Goal: Information Seeking & Learning: Find specific fact

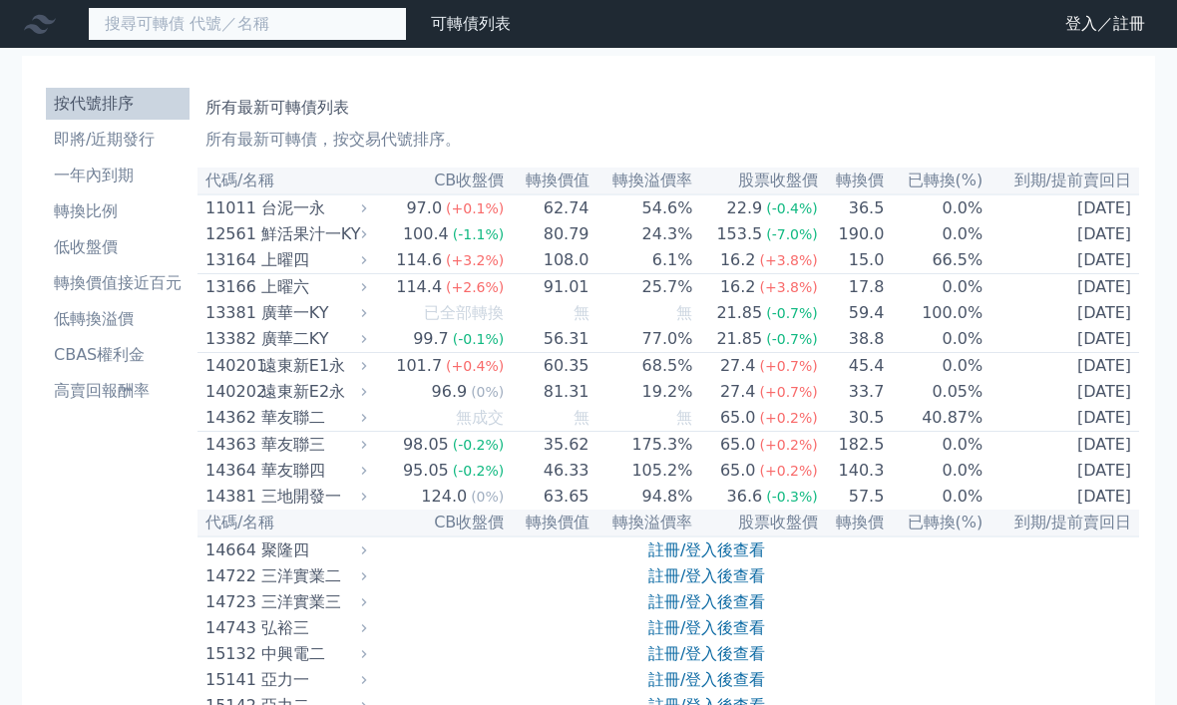
click at [298, 38] on input at bounding box center [247, 24] width 319 height 34
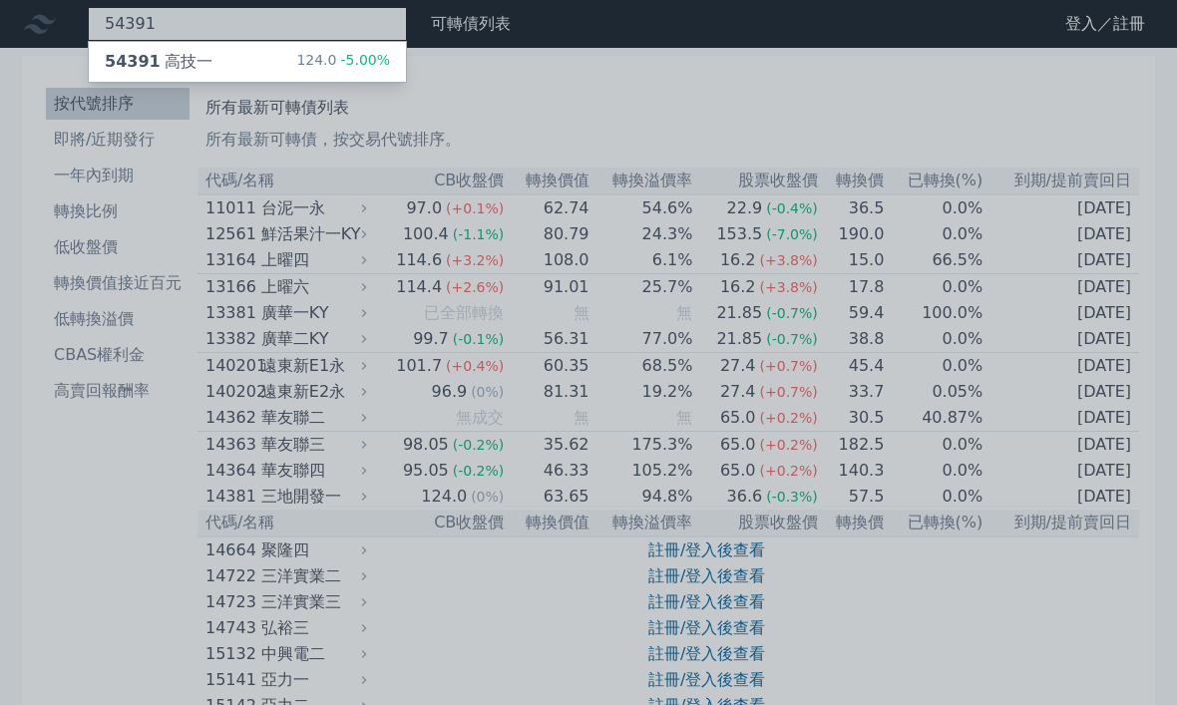
type input "54391"
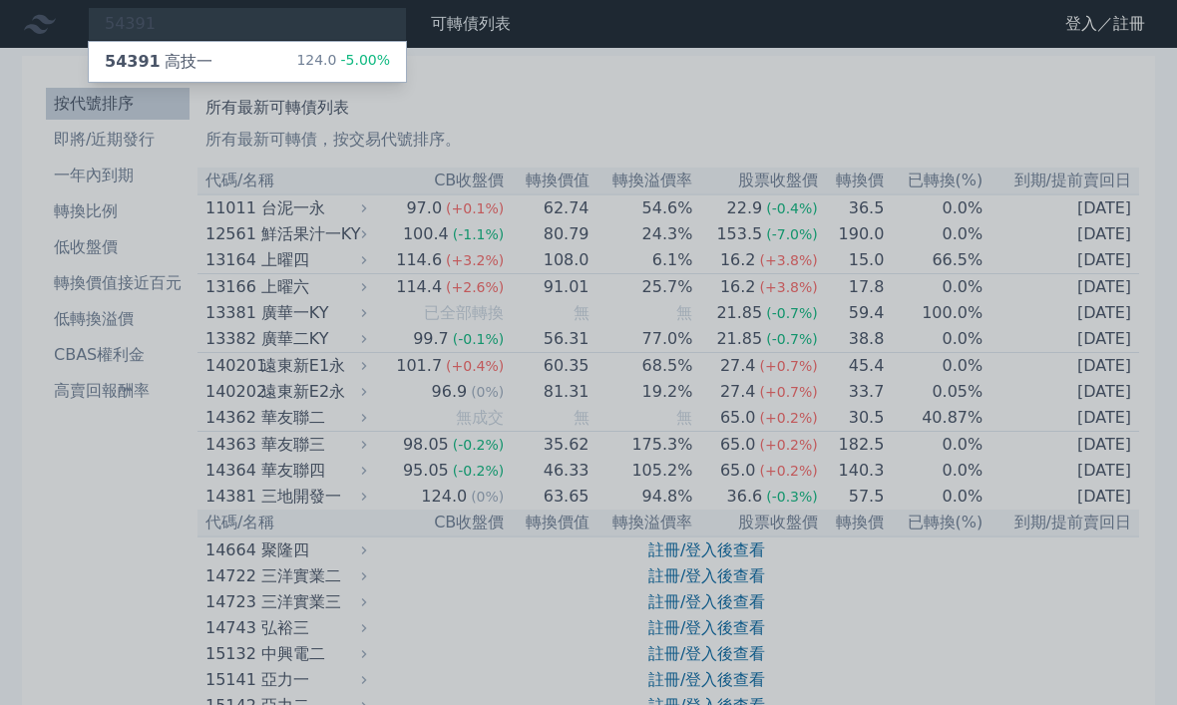
click at [331, 69] on div "124.0 -5.00%" at bounding box center [343, 62] width 94 height 24
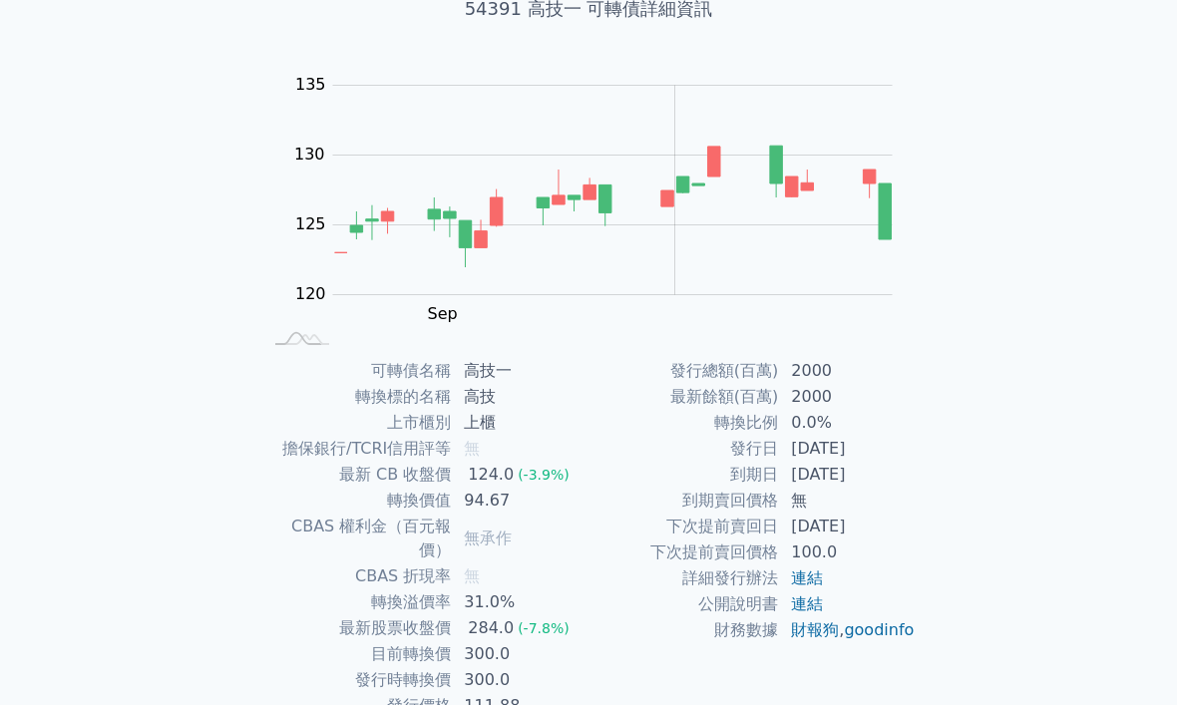
scroll to position [141, 0]
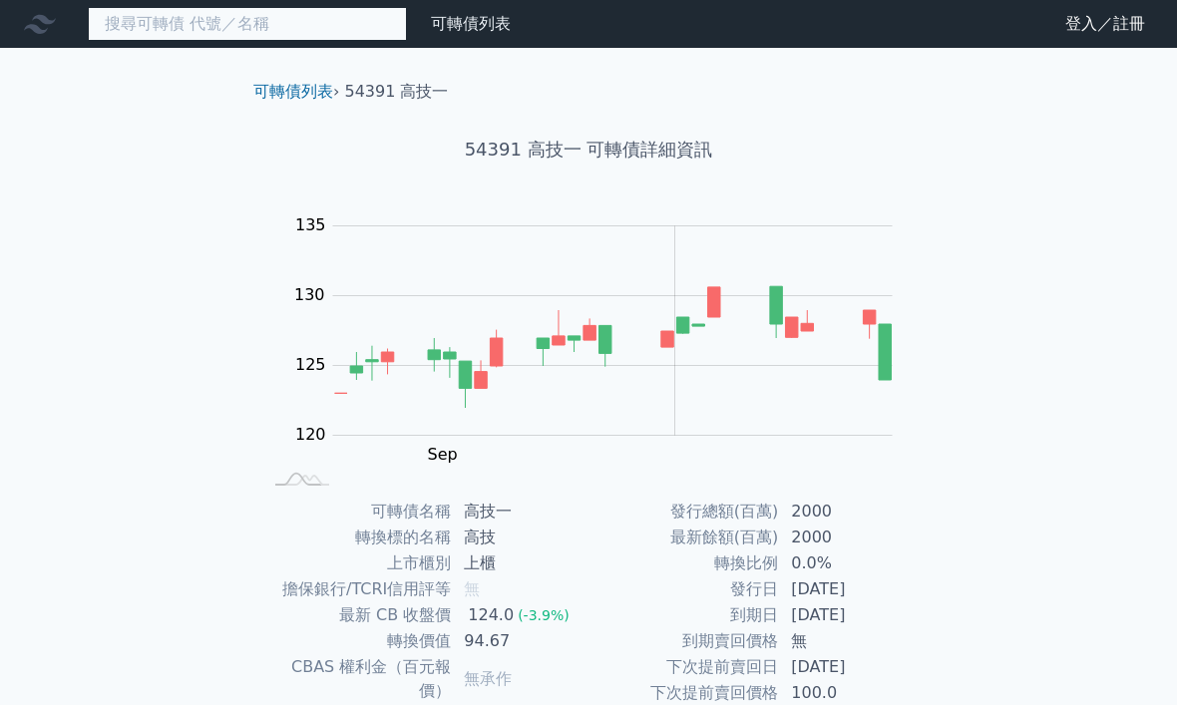
click at [167, 35] on input at bounding box center [247, 24] width 319 height 34
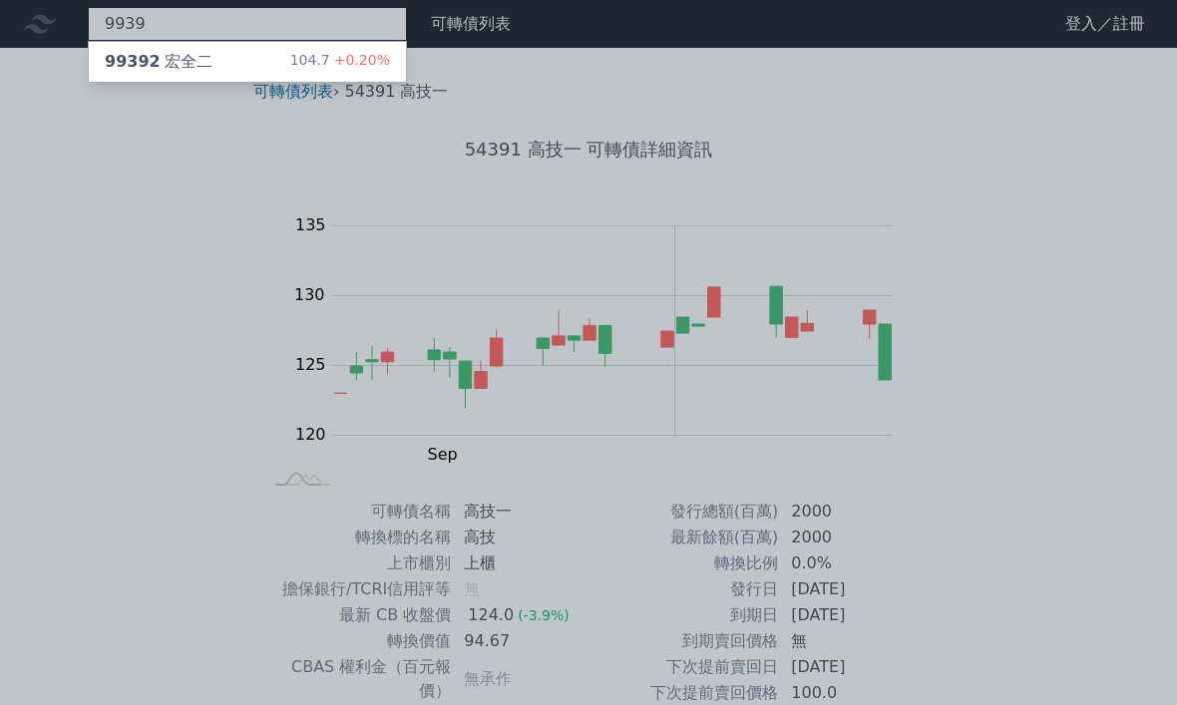
type input "9939"
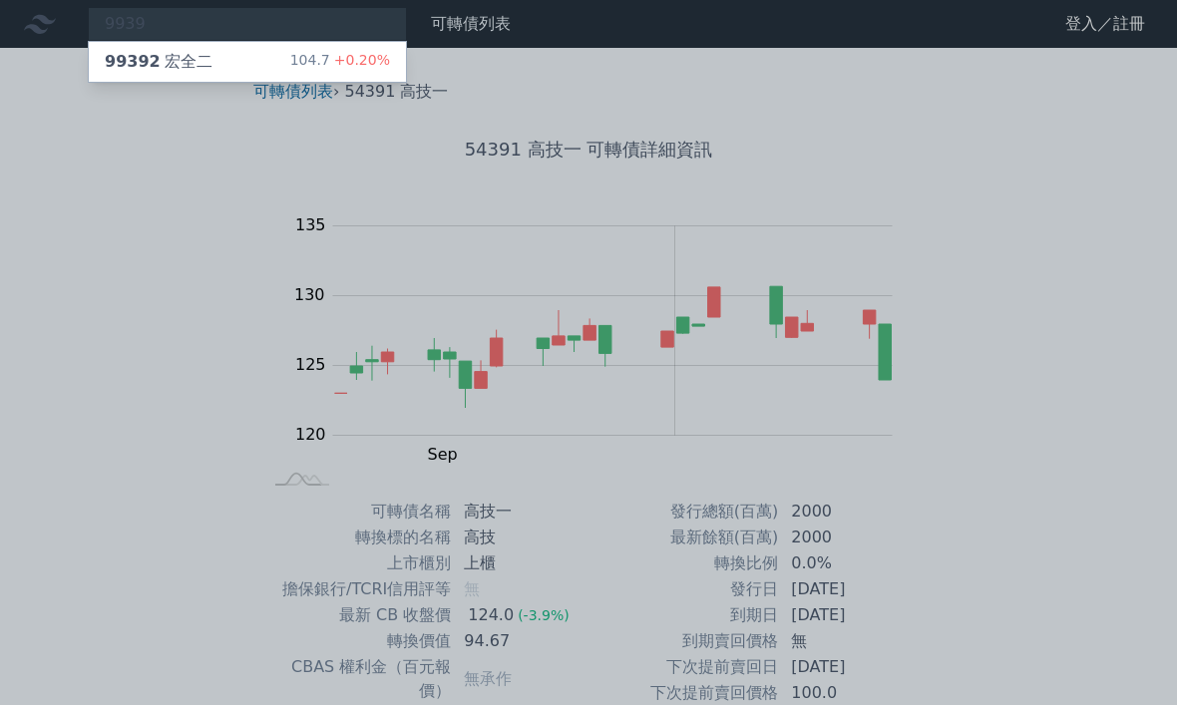
click at [269, 56] on div "99392 宏全二 104.7 +0.20%" at bounding box center [247, 62] width 317 height 40
